Goal: Task Accomplishment & Management: Use online tool/utility

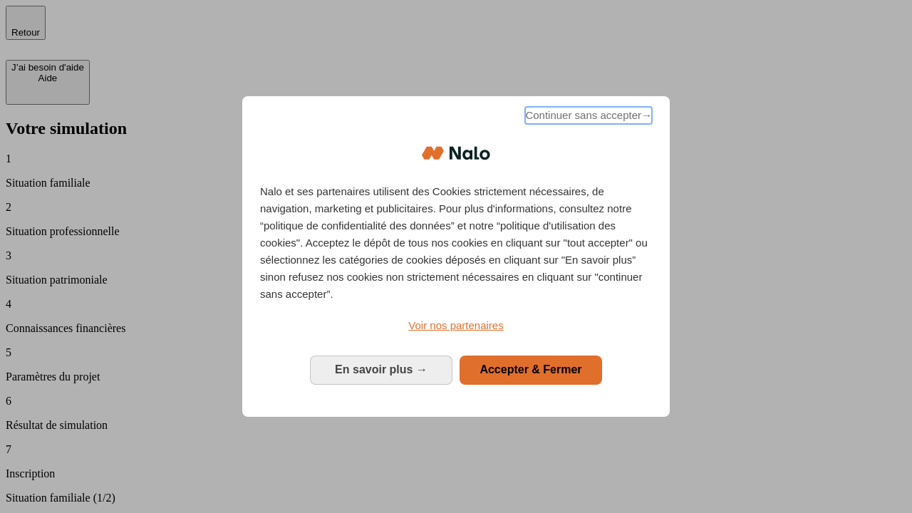
click at [587, 118] on span "Continuer sans accepter →" at bounding box center [588, 115] width 127 height 17
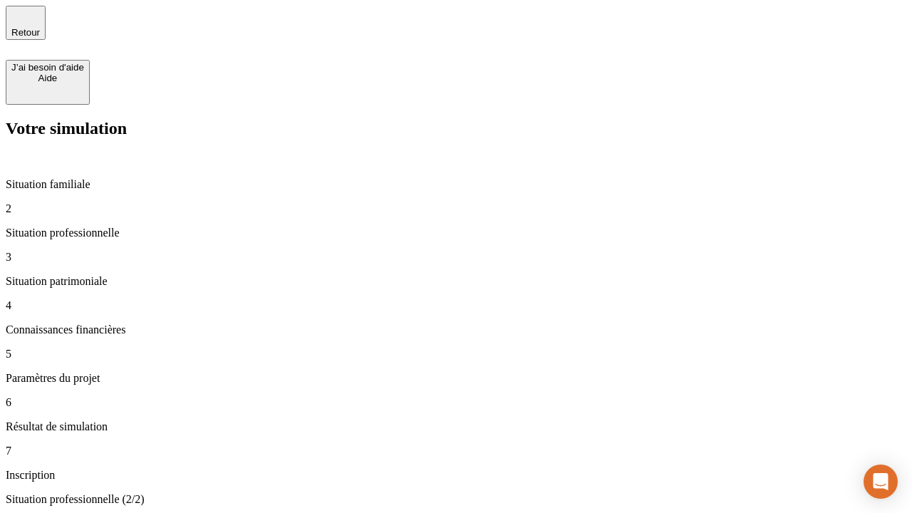
type input "30 000"
type input "0"
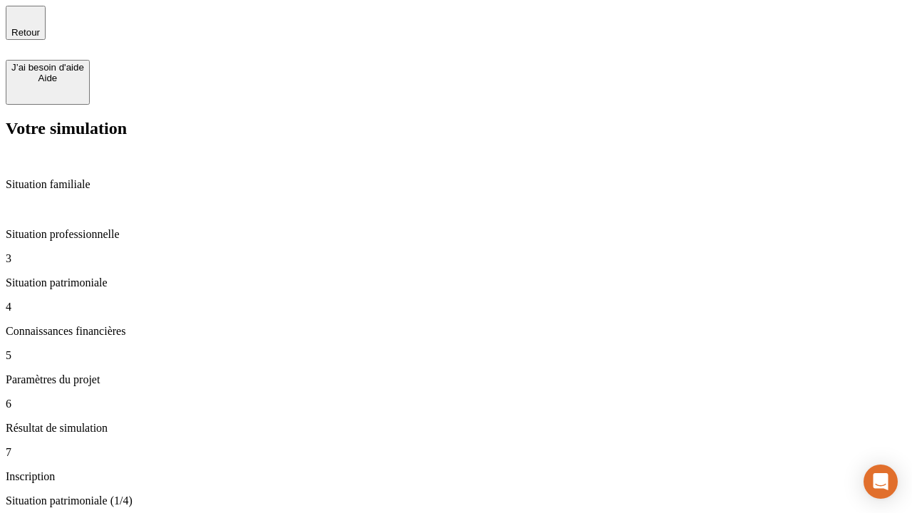
type input "1 000"
